Goal: Navigation & Orientation: Find specific page/section

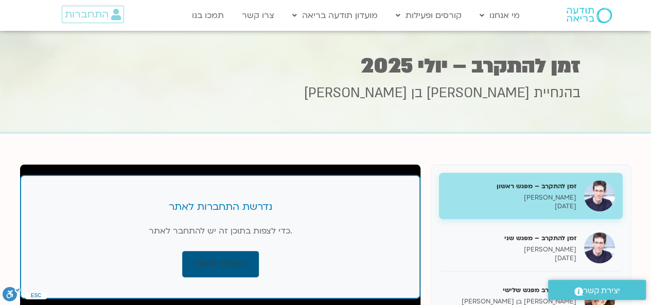
click at [211, 260] on link "התחבר לאתר" at bounding box center [220, 264] width 77 height 26
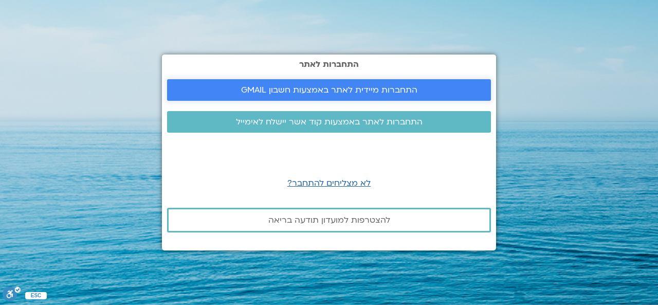
click at [388, 92] on span "התחברות מיידית לאתר באמצעות חשבון GMAIL" at bounding box center [329, 89] width 176 height 9
